Goal: Information Seeking & Learning: Learn about a topic

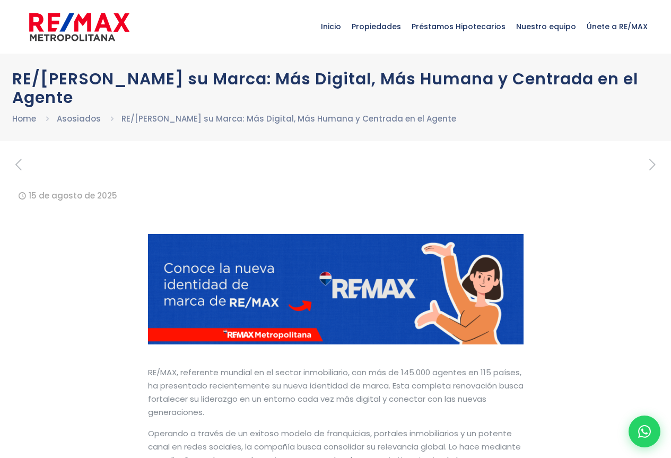
click at [7, 71] on div "RE/[PERSON_NAME] su Marca: Más Digital, Más Humana y Centrada en el Agente Home…" at bounding box center [335, 97] width 671 height 87
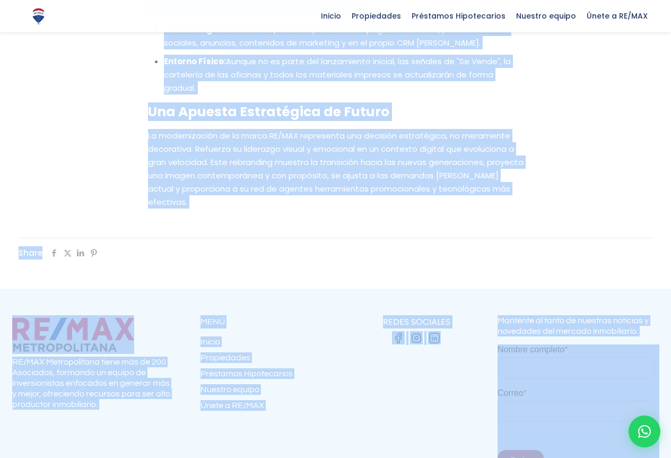
scroll to position [2184, 0]
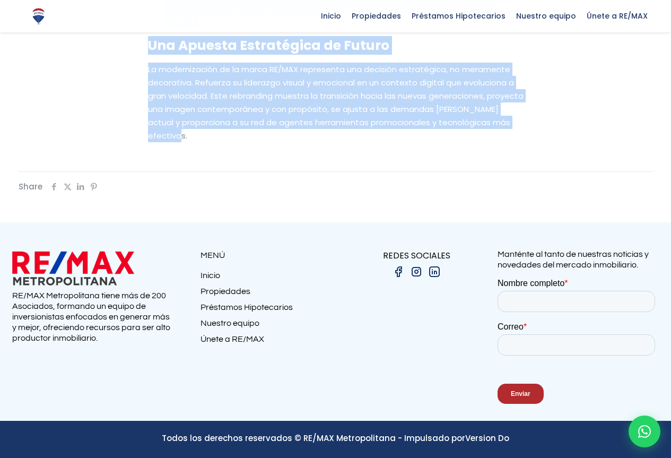
drag, startPoint x: 13, startPoint y: 78, endPoint x: 393, endPoint y: 136, distance: 384.5
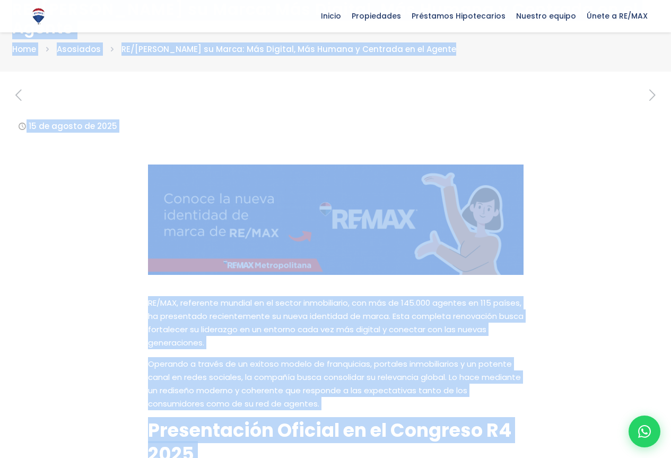
scroll to position [0, 0]
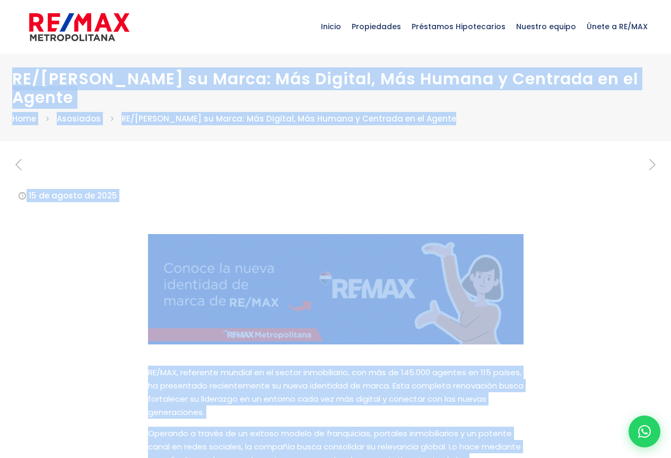
click at [104, 185] on div "[DATE][PERSON_NAME] .path{fill:none;stroke:#333;stroke-miterlimit:10;stroke-wid…" at bounding box center [335, 195] width 647 height 77
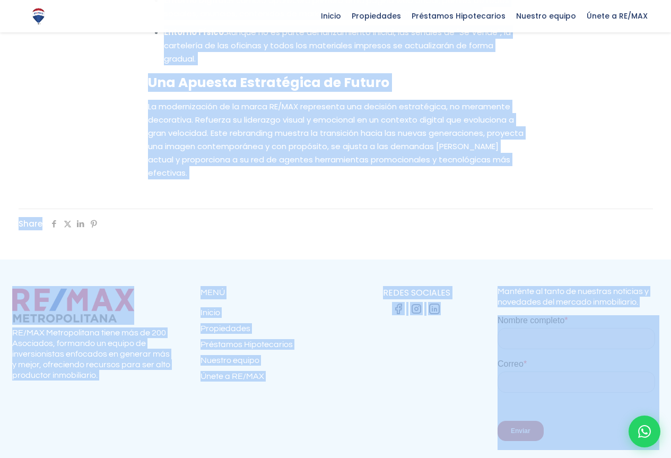
scroll to position [2184, 0]
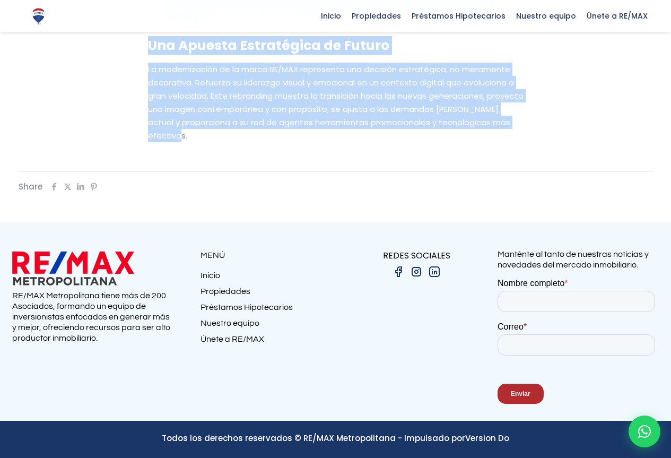
drag, startPoint x: 15, startPoint y: 78, endPoint x: 506, endPoint y: 150, distance: 495.6
copy div "LO/IPS Dolorsi am Conse: Adi Elitsed, Doe Tempor i Utlabore et do Magnaa Enim A…"
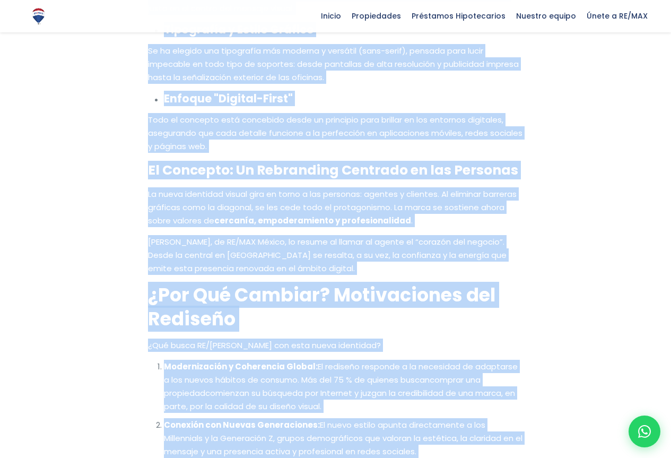
scroll to position [964, 0]
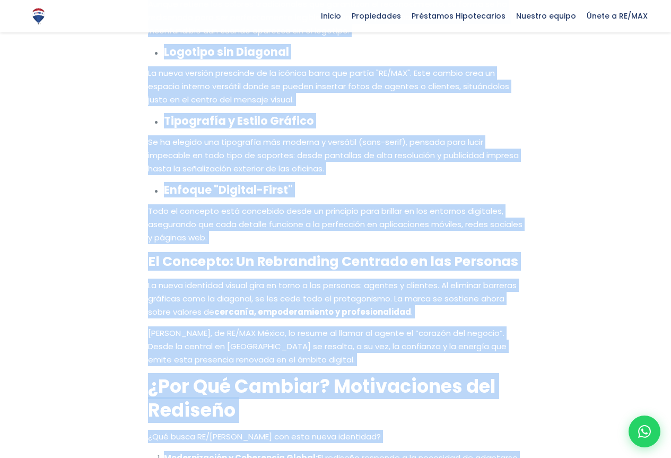
click at [240, 135] on p "Se ha elegido una tipografía más moderna y versátil (sans-serif), pensada para …" at bounding box center [335, 155] width 375 height 40
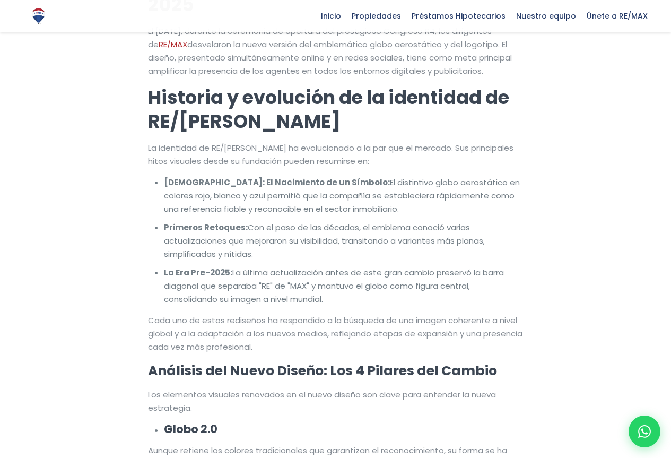
scroll to position [487, 0]
